Goal: Contribute content

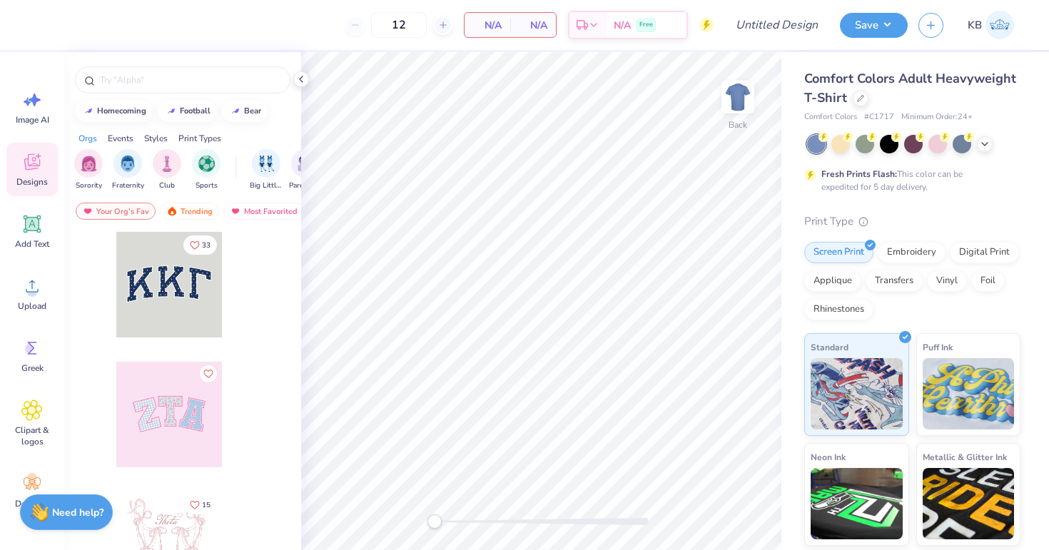
click at [31, 179] on span "Designs" at bounding box center [31, 181] width 31 height 11
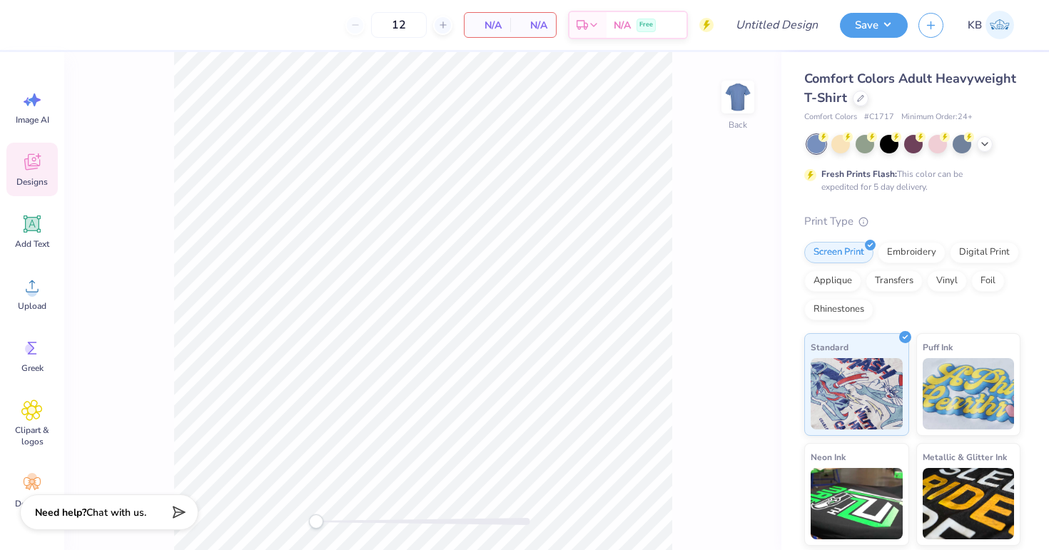
click at [14, 183] on div "Designs" at bounding box center [31, 170] width 51 height 54
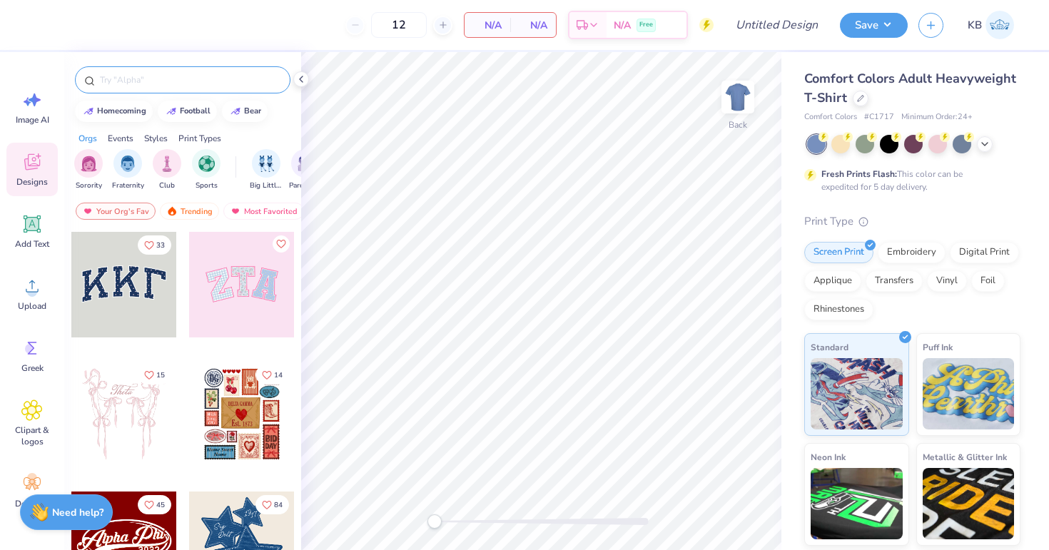
click at [132, 84] on input "text" at bounding box center [190, 80] width 183 height 14
type input "grill"
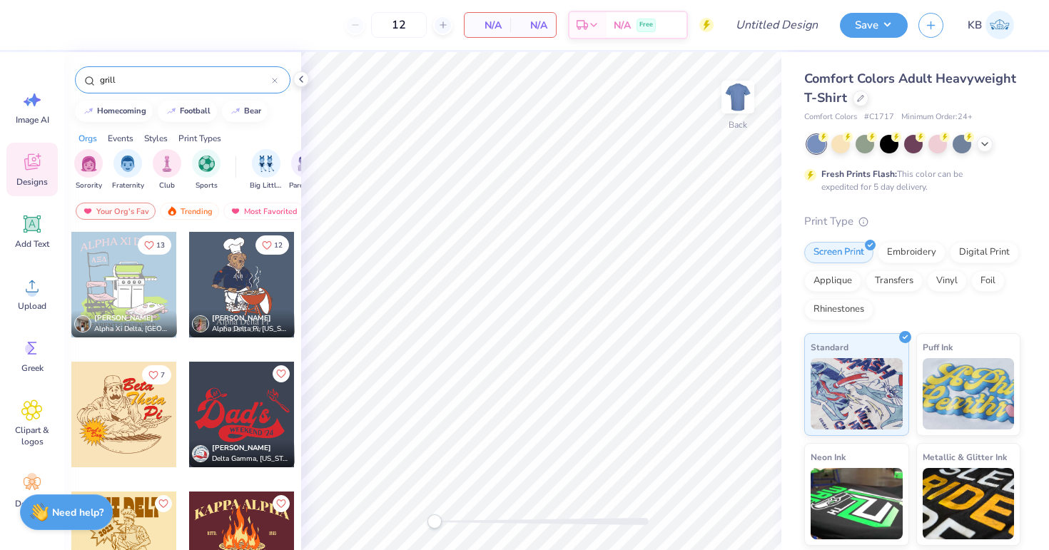
click at [115, 283] on div at bounding box center [124, 285] width 106 height 106
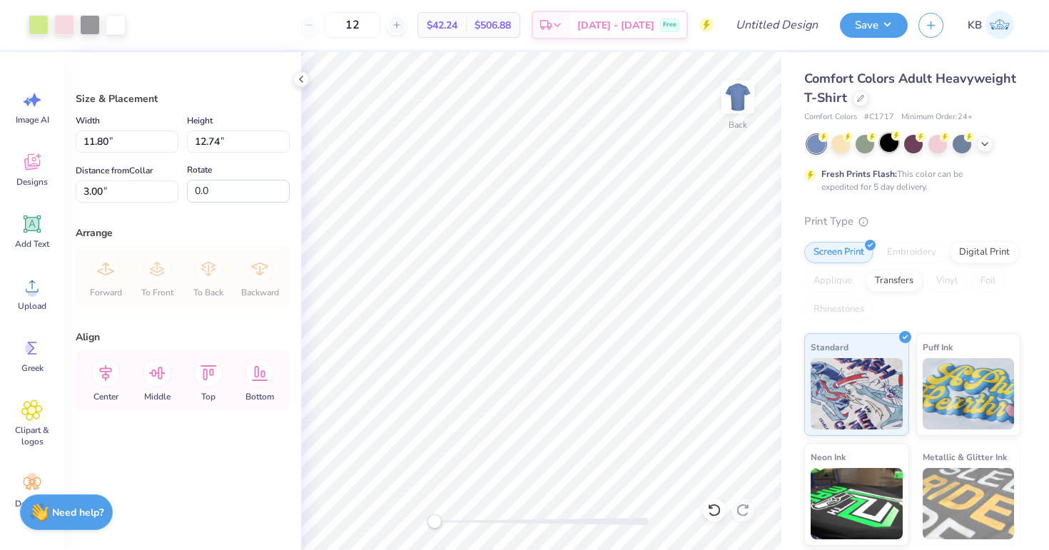
click at [895, 146] on div at bounding box center [889, 143] width 19 height 19
type input "3.40"
type input "12.45"
type input "13.44"
type input "2.70"
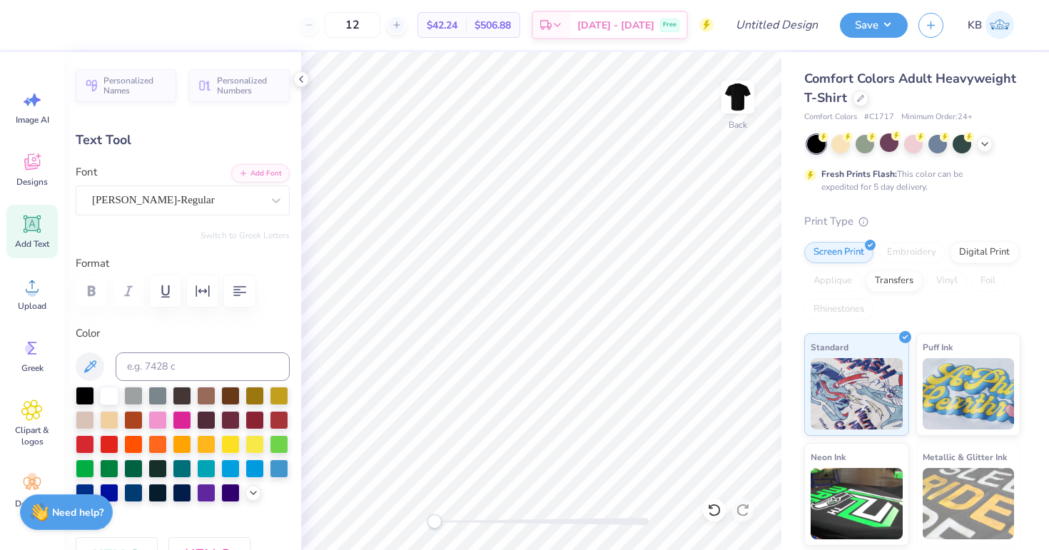
scroll to position [11, 2]
type textarea "A"
type input "0.0"
click at [985, 141] on icon at bounding box center [984, 142] width 11 height 11
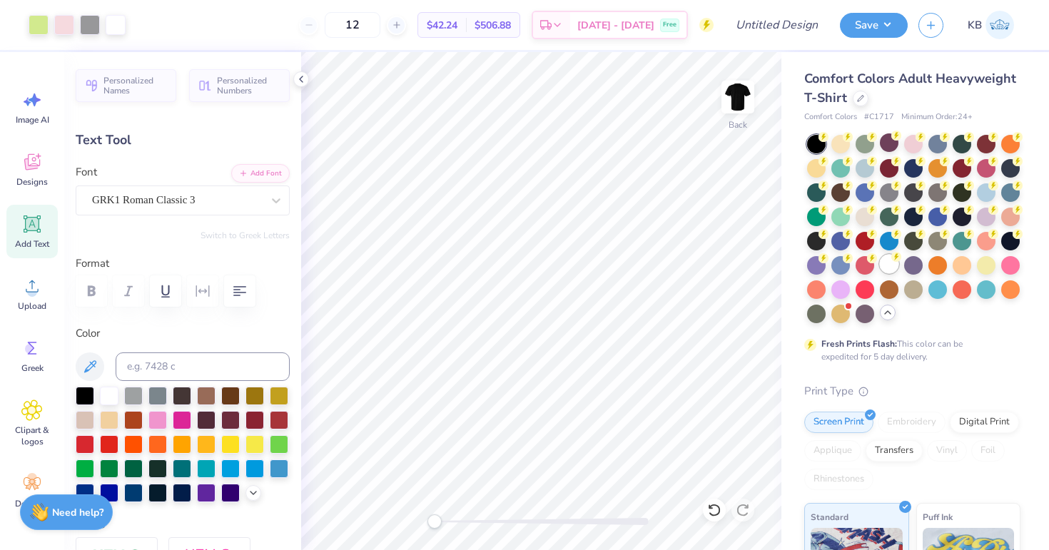
click at [880, 273] on div at bounding box center [889, 264] width 19 height 19
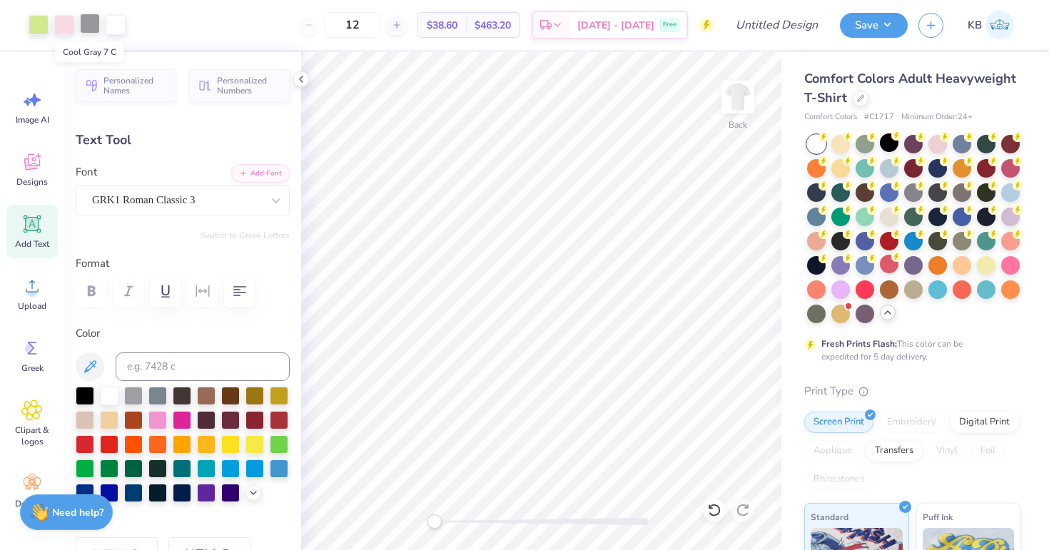
click at [89, 26] on div at bounding box center [90, 24] width 20 height 20
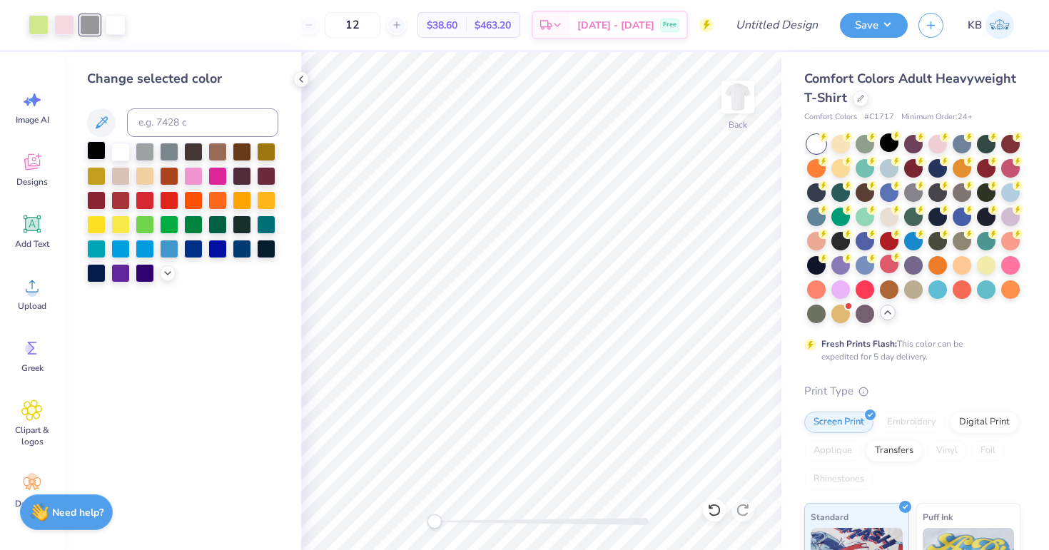
click at [100, 146] on div at bounding box center [96, 150] width 19 height 19
click at [60, 28] on div at bounding box center [64, 24] width 20 height 20
click at [222, 153] on div at bounding box center [217, 150] width 19 height 19
click at [83, 25] on div at bounding box center [90, 24] width 20 height 20
click at [239, 153] on div at bounding box center [242, 150] width 19 height 19
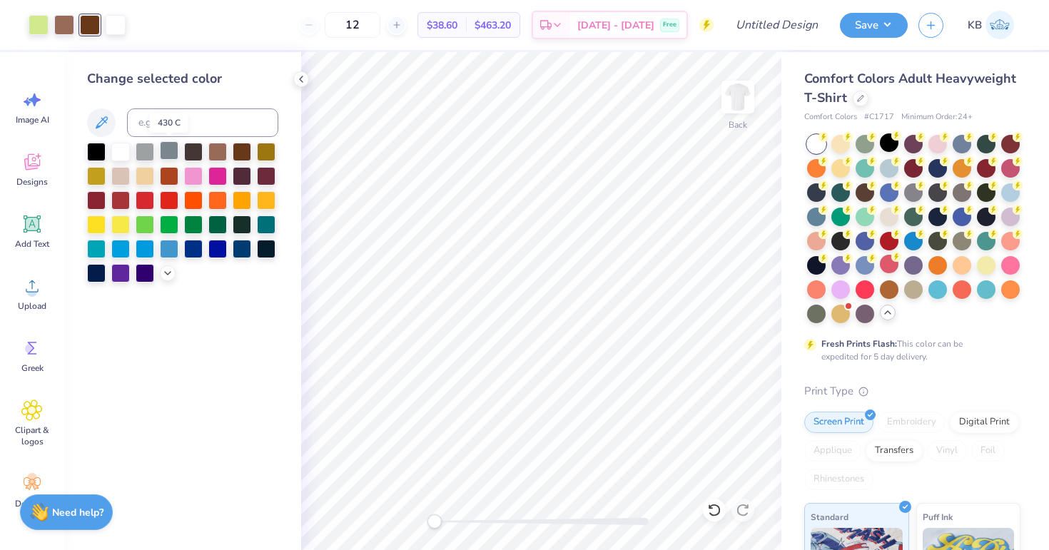
click at [164, 151] on div at bounding box center [169, 150] width 19 height 19
click at [64, 28] on div at bounding box center [64, 24] width 20 height 20
click at [126, 151] on div at bounding box center [120, 150] width 19 height 19
click at [191, 174] on div at bounding box center [193, 175] width 19 height 19
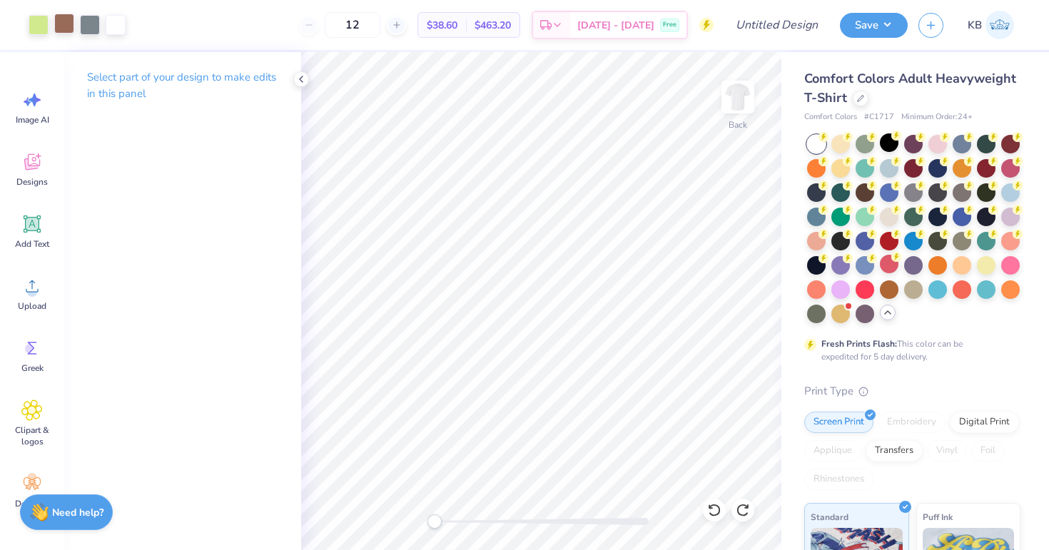
click at [66, 34] on div at bounding box center [64, 24] width 20 height 20
click at [34, 16] on div at bounding box center [39, 24] width 20 height 20
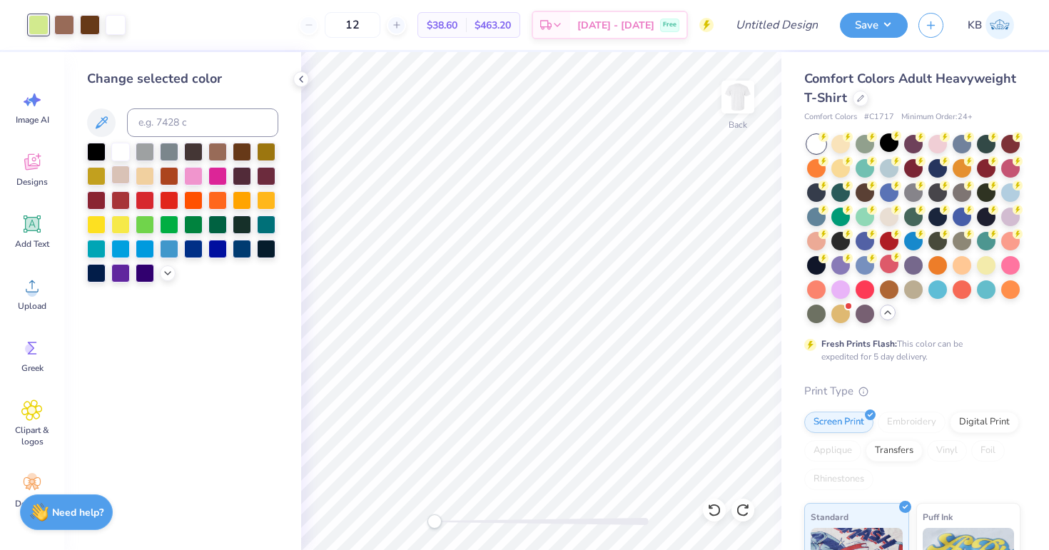
click at [126, 171] on div at bounding box center [120, 175] width 19 height 19
click at [149, 177] on div at bounding box center [145, 175] width 19 height 19
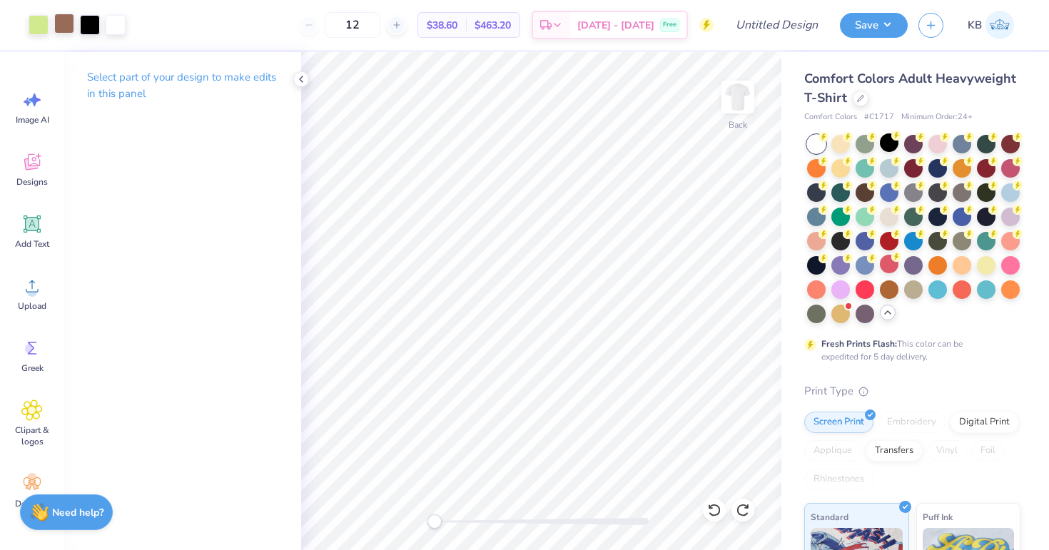
click at [72, 29] on div at bounding box center [64, 24] width 20 height 20
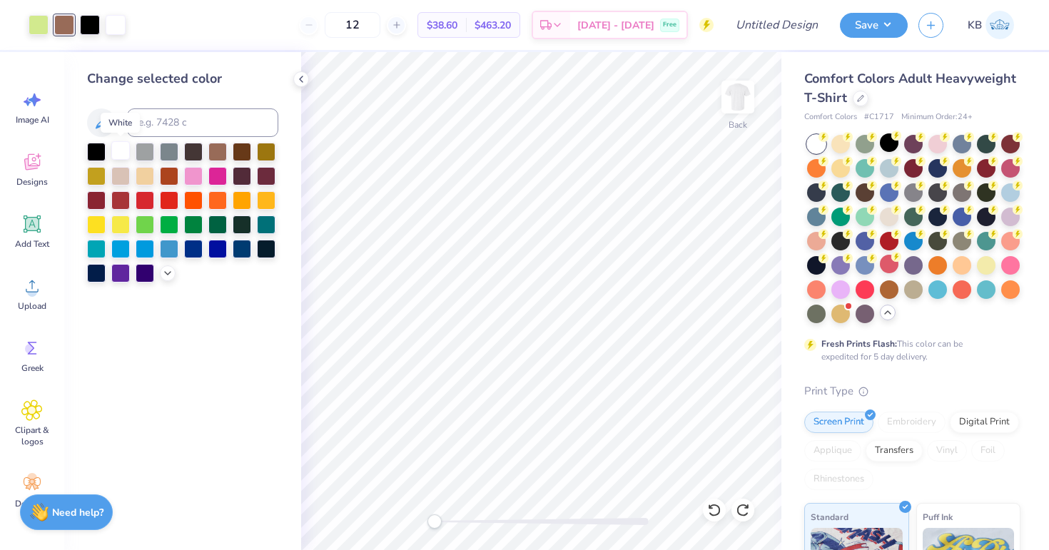
click at [121, 153] on div at bounding box center [120, 150] width 19 height 19
click at [166, 271] on icon at bounding box center [167, 271] width 11 height 11
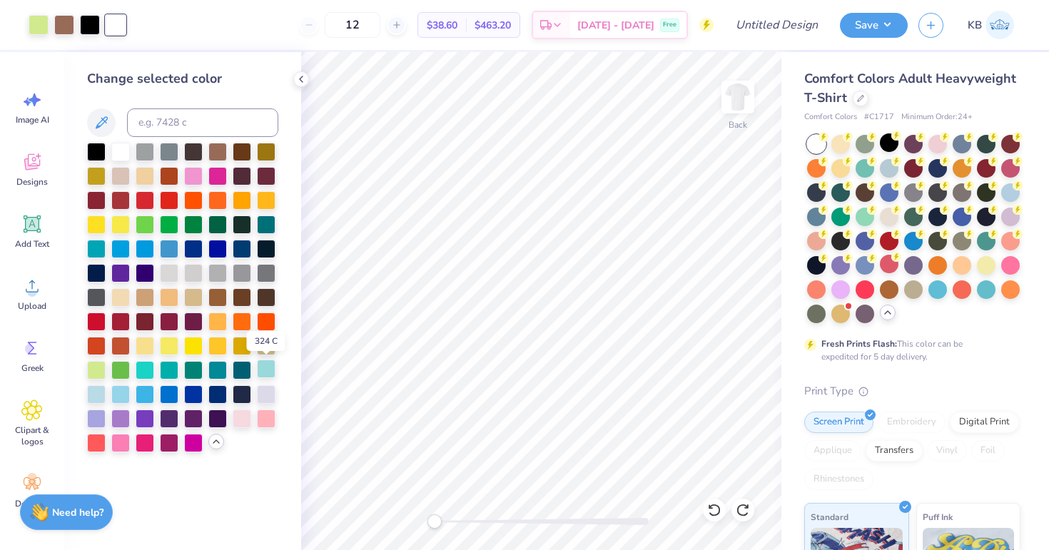
click at [266, 372] on div at bounding box center [266, 369] width 19 height 19
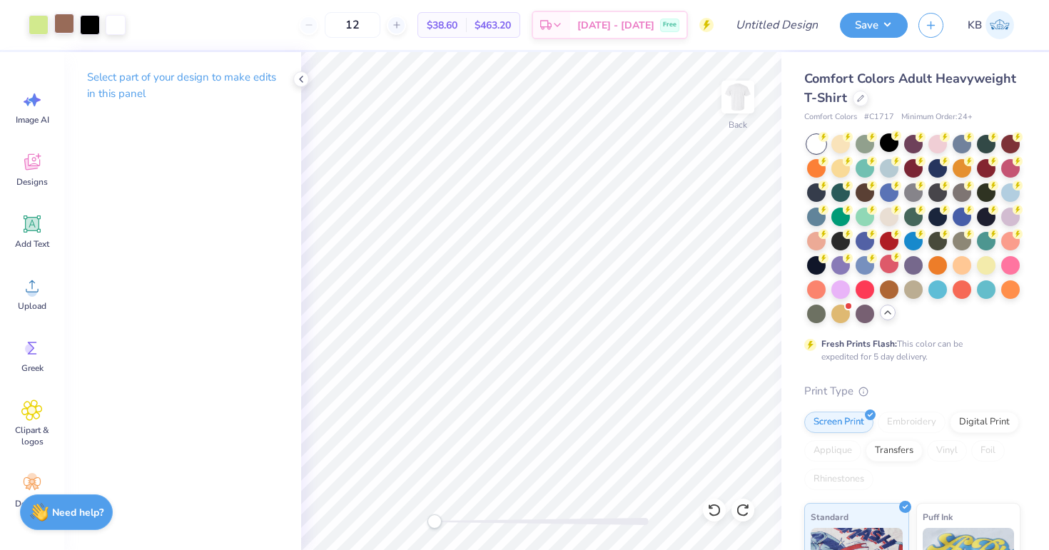
click at [66, 29] on div at bounding box center [64, 24] width 20 height 20
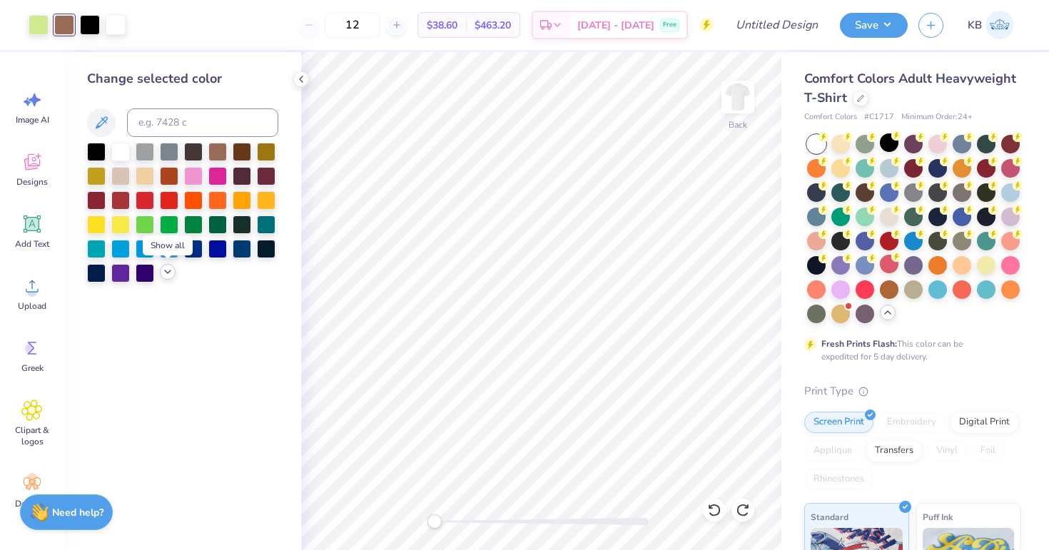
click at [171, 276] on icon at bounding box center [167, 271] width 11 height 11
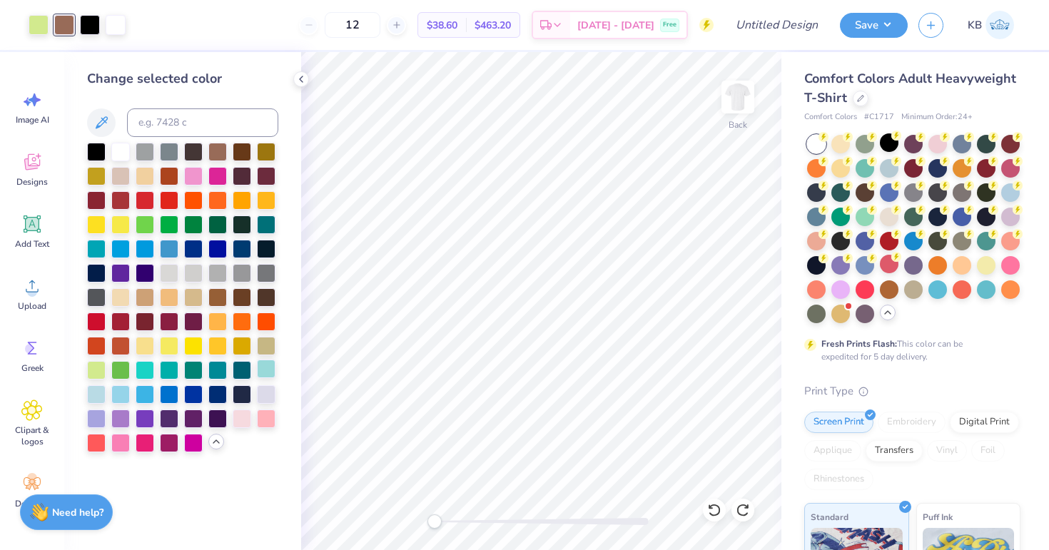
click at [266, 373] on div at bounding box center [266, 369] width 19 height 19
click at [120, 393] on div at bounding box center [120, 393] width 19 height 19
click at [87, 21] on div at bounding box center [90, 24] width 20 height 20
click at [193, 160] on div at bounding box center [193, 150] width 19 height 19
click at [192, 153] on div at bounding box center [193, 150] width 19 height 19
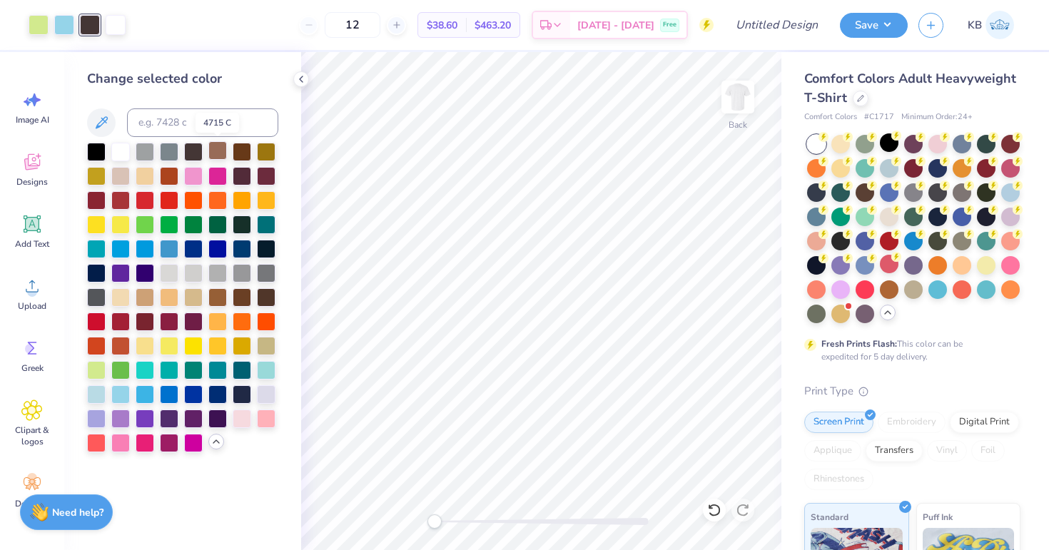
click at [216, 151] on div at bounding box center [217, 150] width 19 height 19
click at [149, 155] on div at bounding box center [145, 150] width 19 height 19
